Goal: Find specific page/section: Find specific page/section

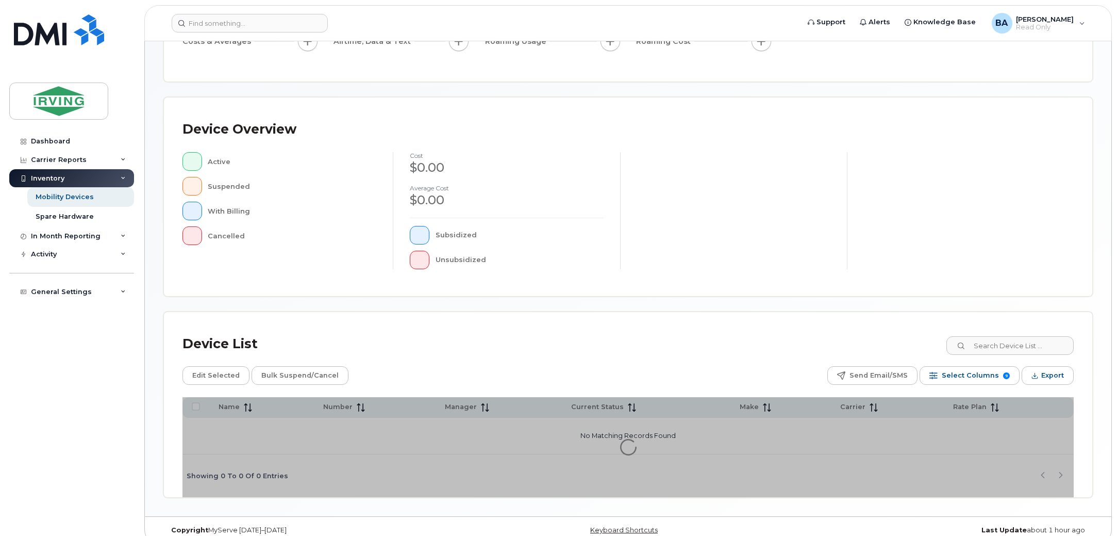
scroll to position [173, 0]
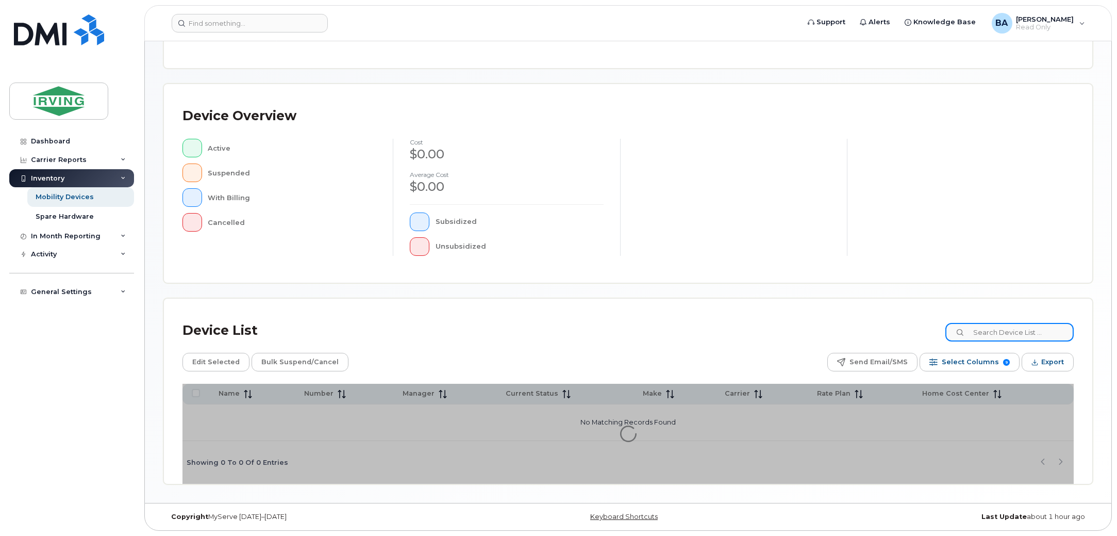
click at [1030, 333] on input at bounding box center [1010, 332] width 128 height 19
type input "a"
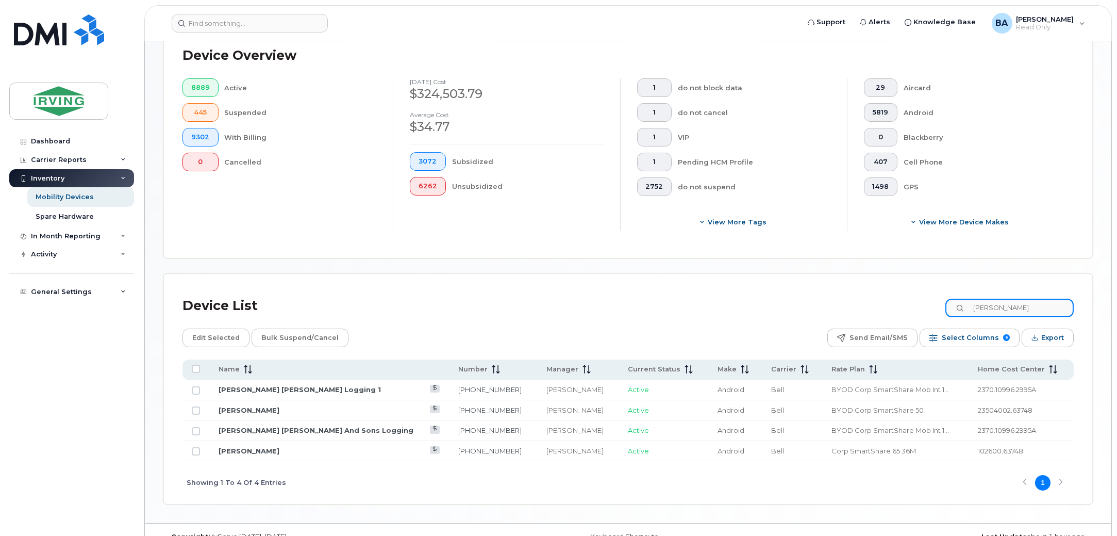
scroll to position [280, 0]
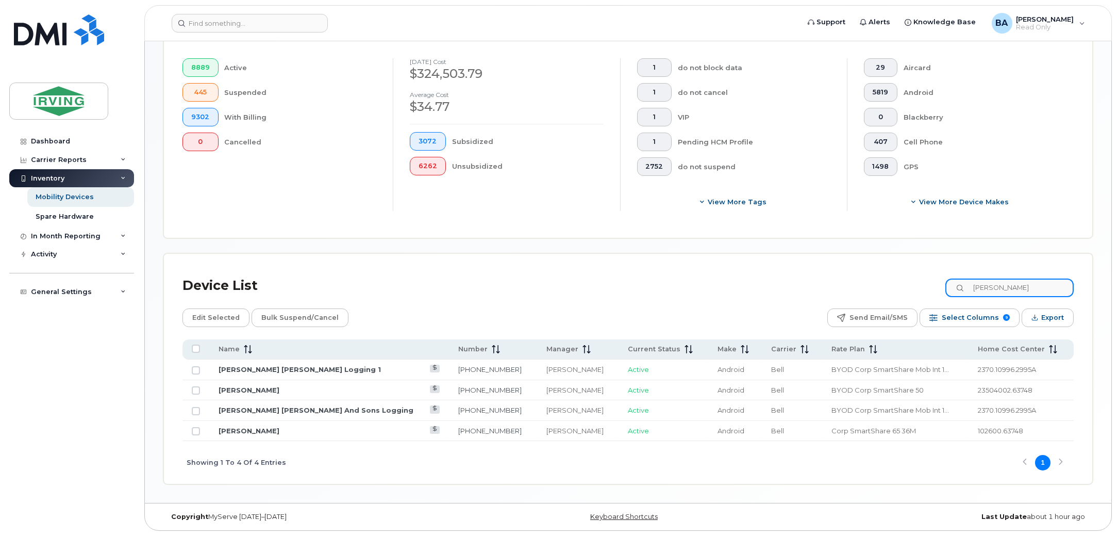
drag, startPoint x: 1026, startPoint y: 290, endPoint x: 699, endPoint y: 293, distance: 326.9
click at [715, 288] on div "Device List guimond" at bounding box center [628, 285] width 891 height 27
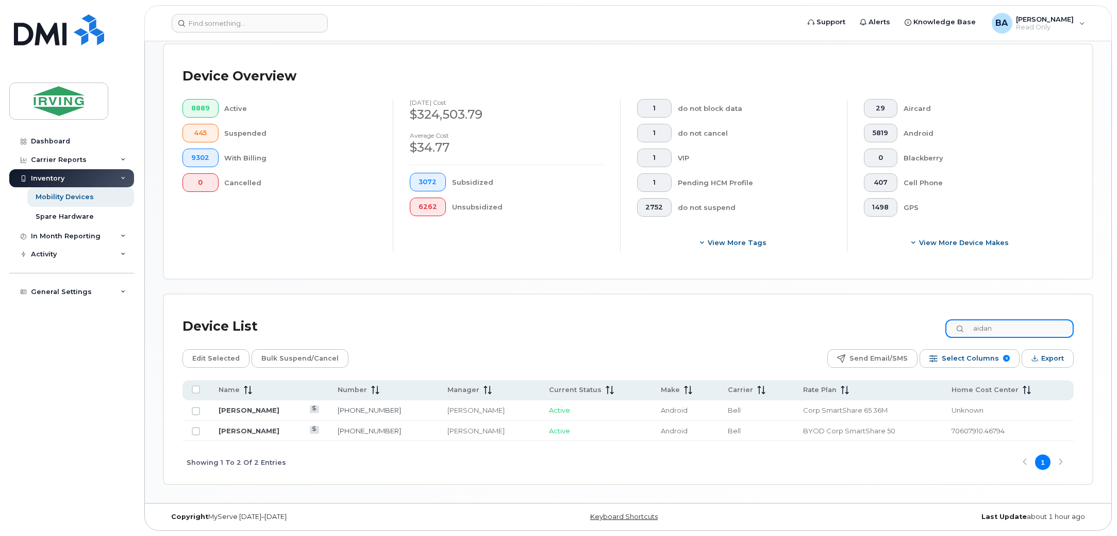
scroll to position [239, 0]
drag, startPoint x: 1022, startPoint y: 327, endPoint x: 707, endPoint y: 265, distance: 321.0
click at [739, 267] on div "Mobility Devices Devices Save Report Export to CSV Filter Device Device Status …" at bounding box center [628, 153] width 930 height 664
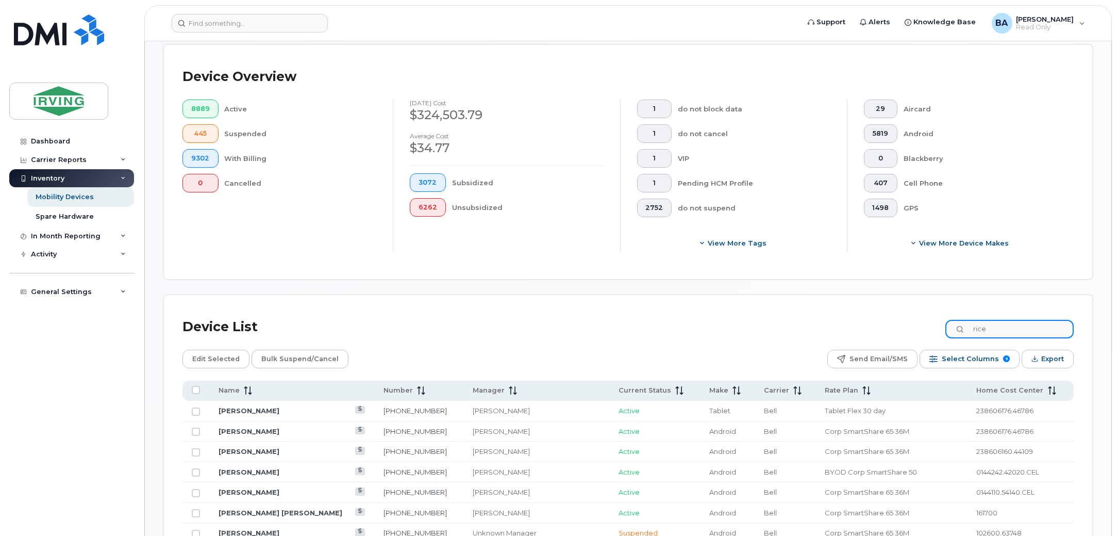
scroll to position [280, 0]
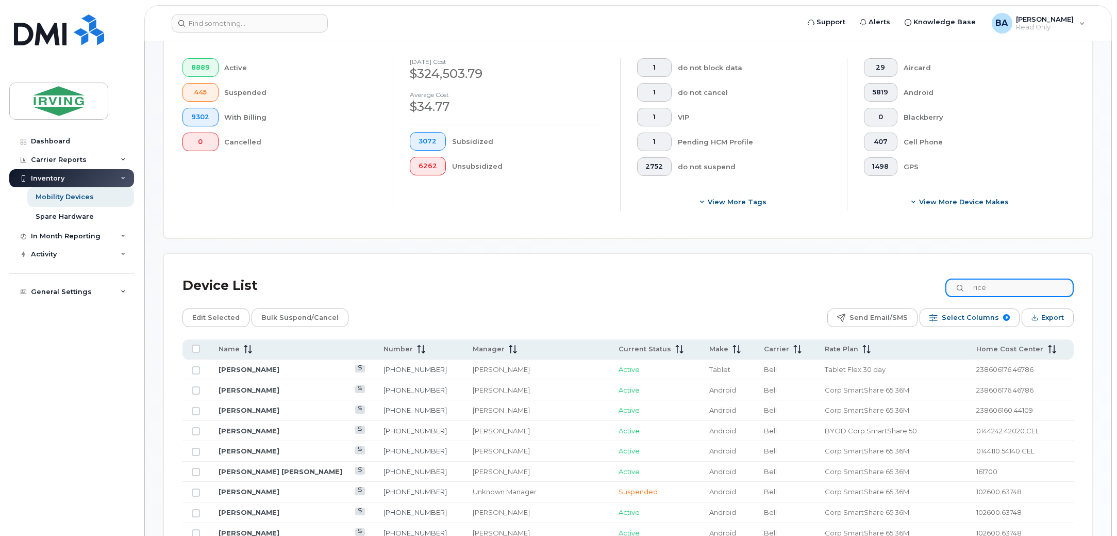
drag, startPoint x: 1011, startPoint y: 288, endPoint x: 629, endPoint y: 260, distance: 383.0
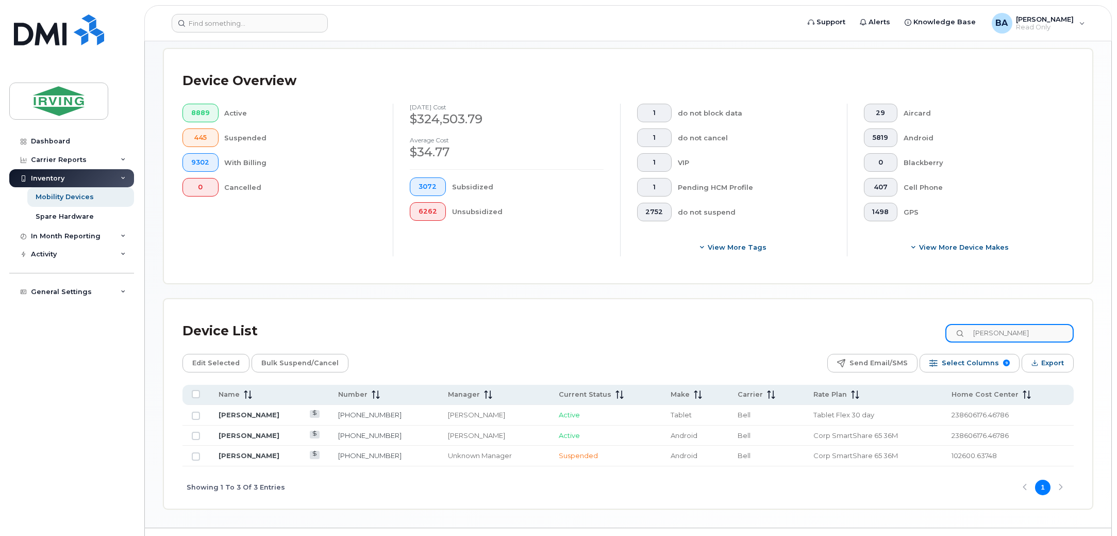
scroll to position [260, 0]
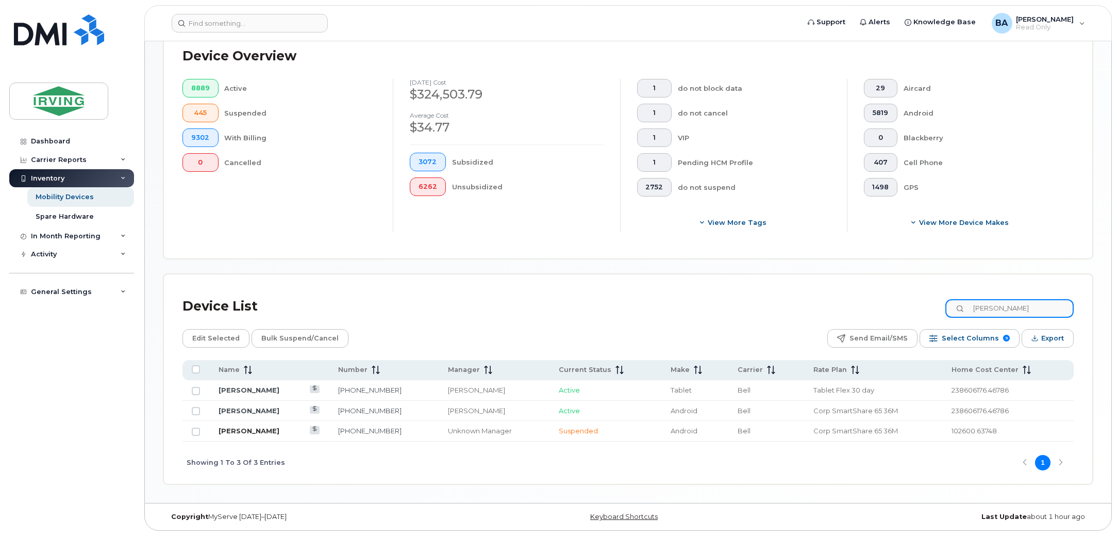
type input "will rice"
click at [231, 432] on link "Will Rice" at bounding box center [249, 430] width 61 height 8
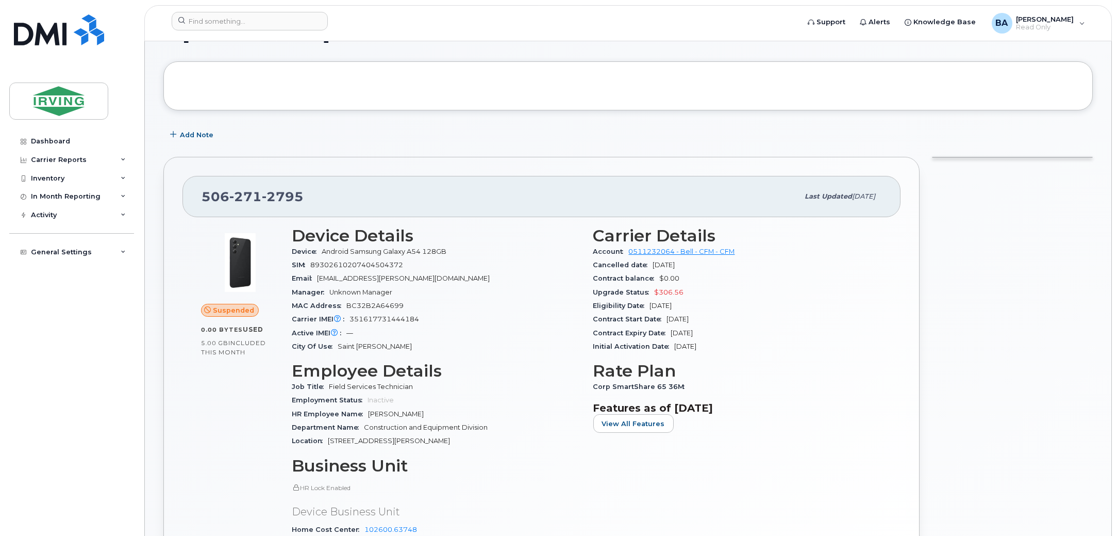
scroll to position [64, 0]
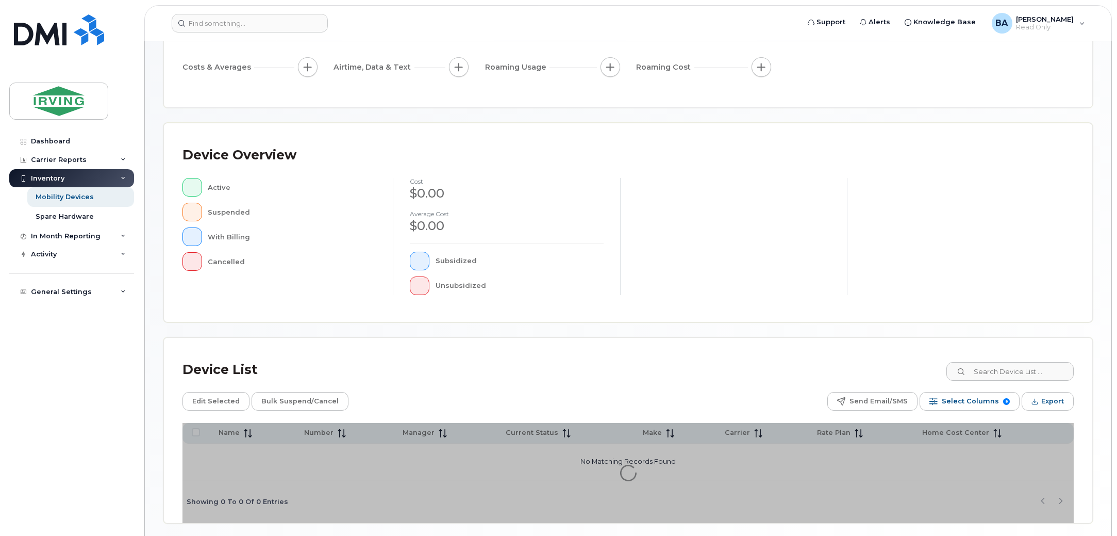
scroll to position [173, 0]
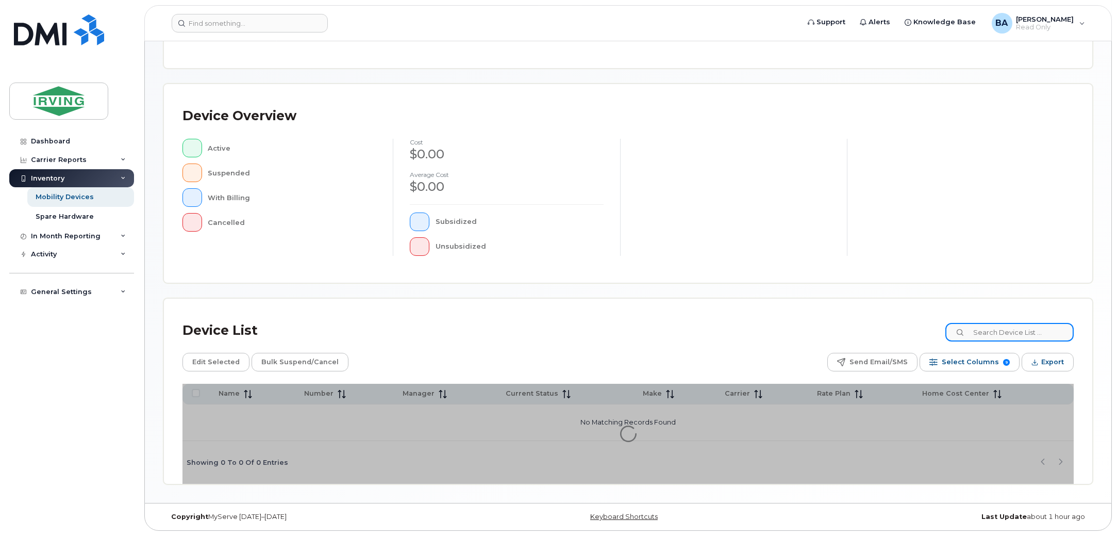
click at [1006, 334] on input at bounding box center [1010, 332] width 128 height 19
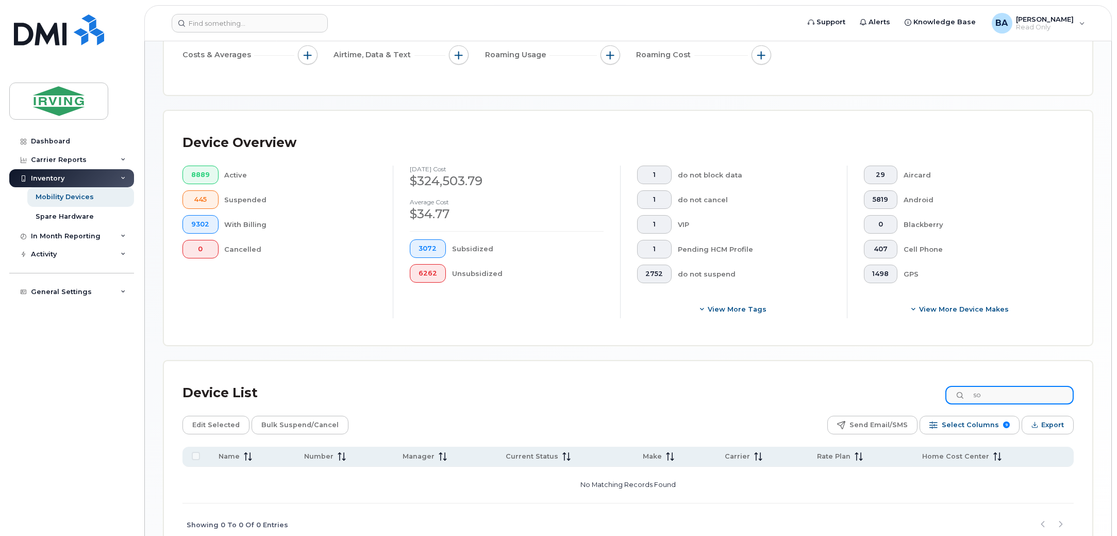
type input "s"
type input "hassank"
